Goal: Navigation & Orientation: Find specific page/section

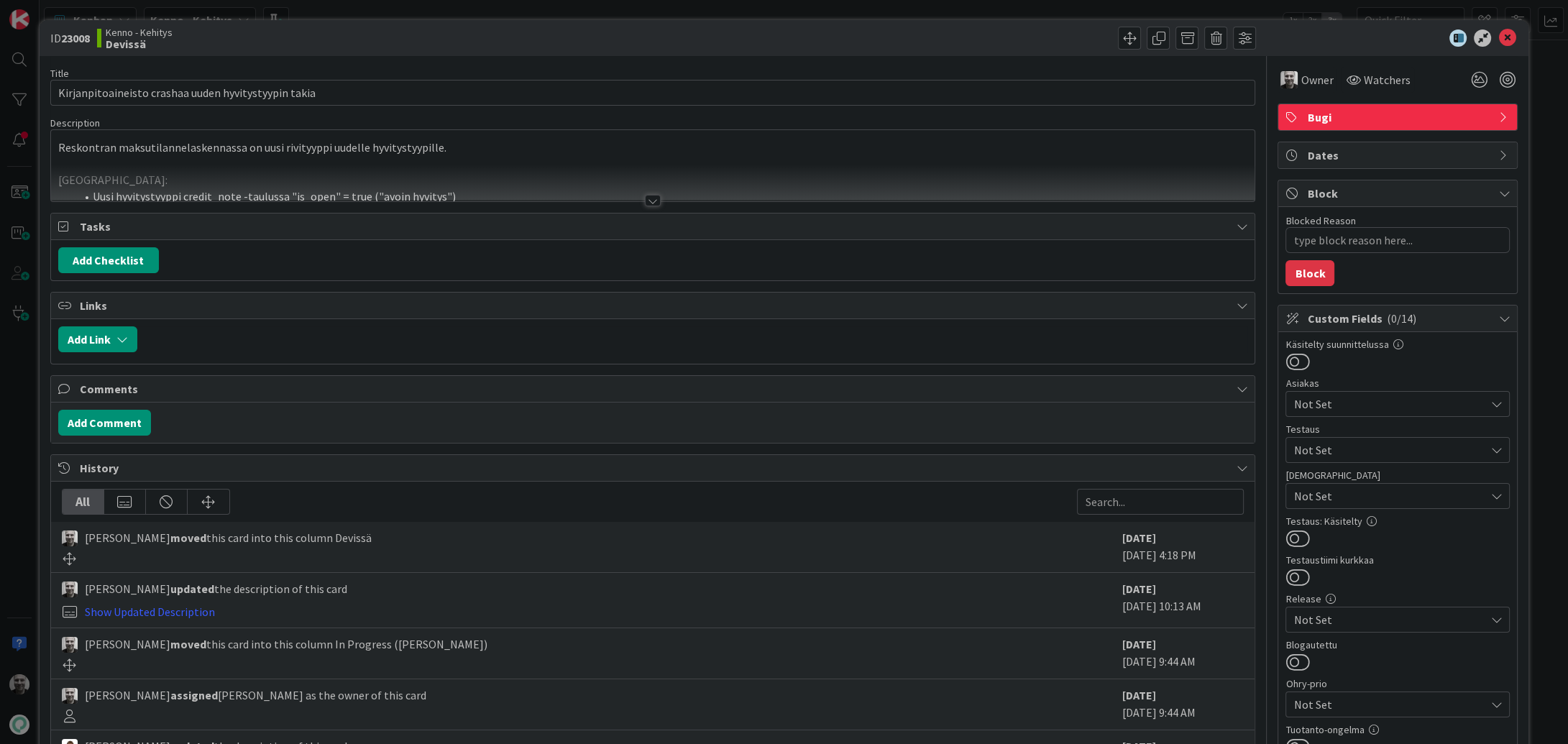
type textarea "x"
